Goal: Information Seeking & Learning: Learn about a topic

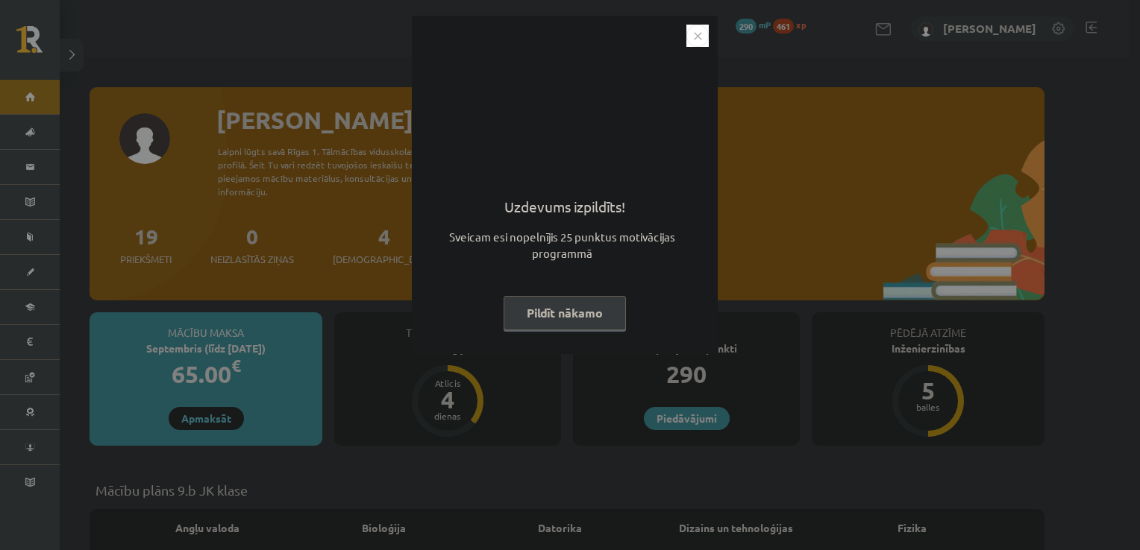
click at [593, 310] on button "Pildīt nākamo" at bounding box center [564, 313] width 122 height 34
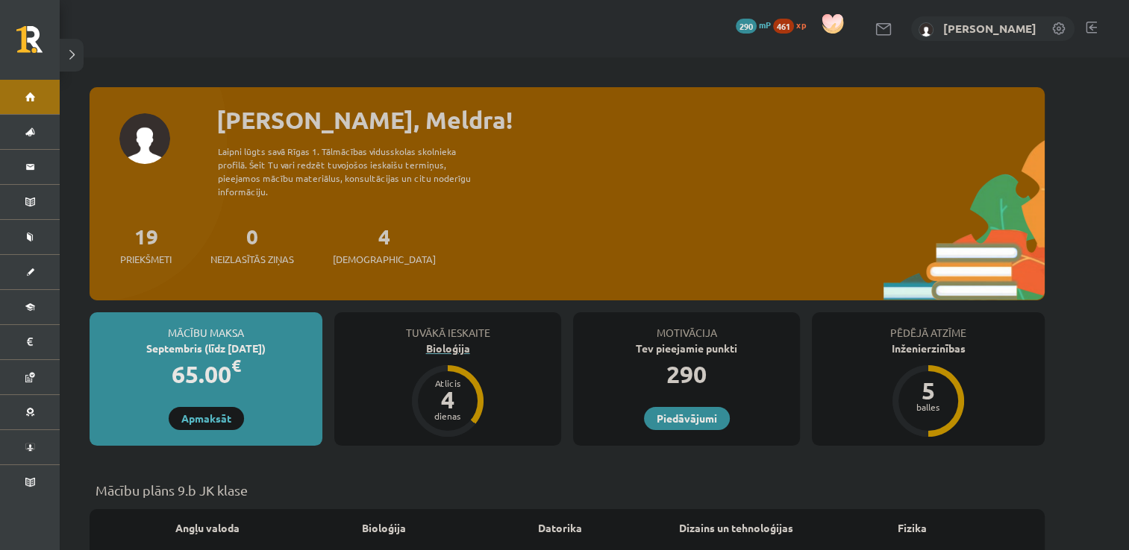
click at [442, 341] on div "Bioloģija" at bounding box center [447, 349] width 227 height 16
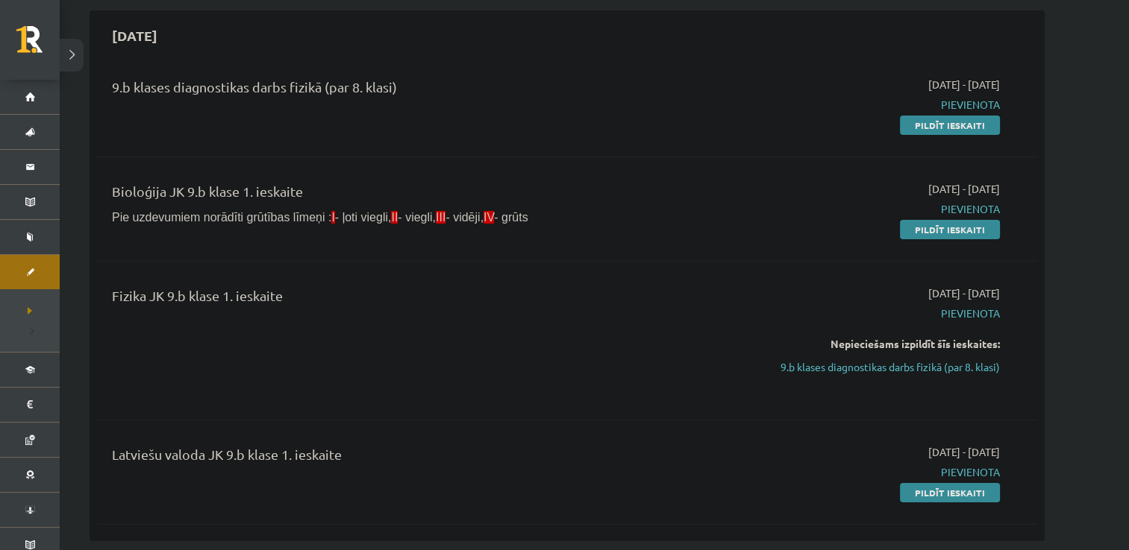
scroll to position [136, 0]
